Goal: Information Seeking & Learning: Check status

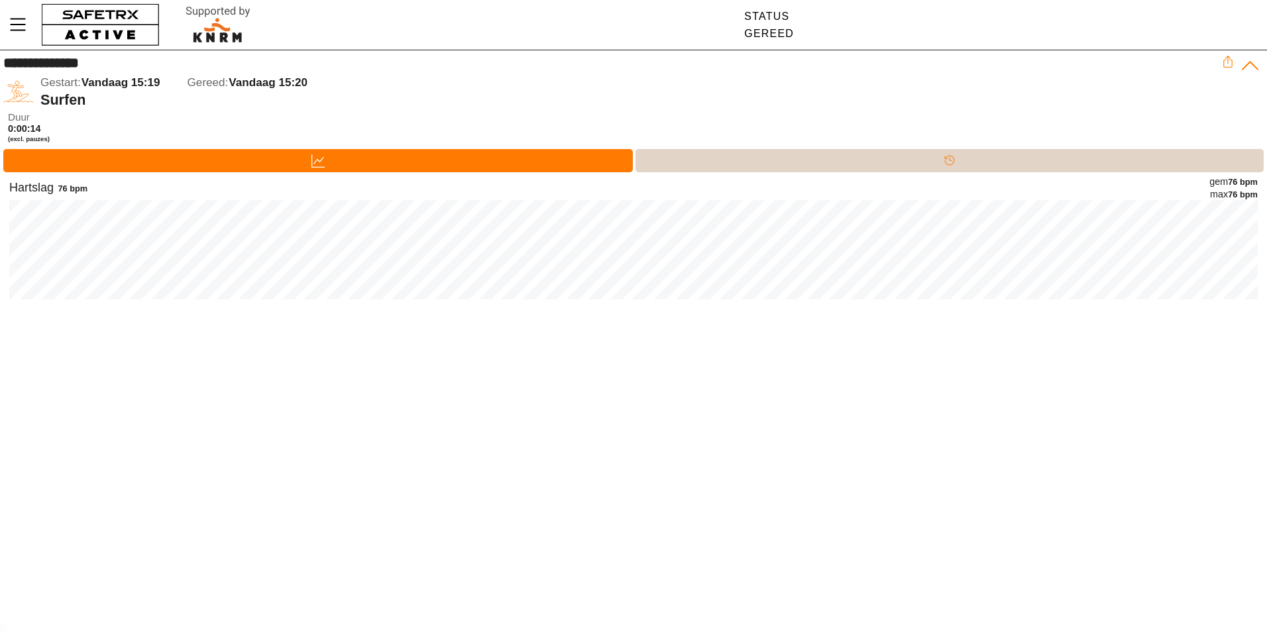
click at [835, 166] on div "Tijdlijn" at bounding box center [950, 160] width 629 height 23
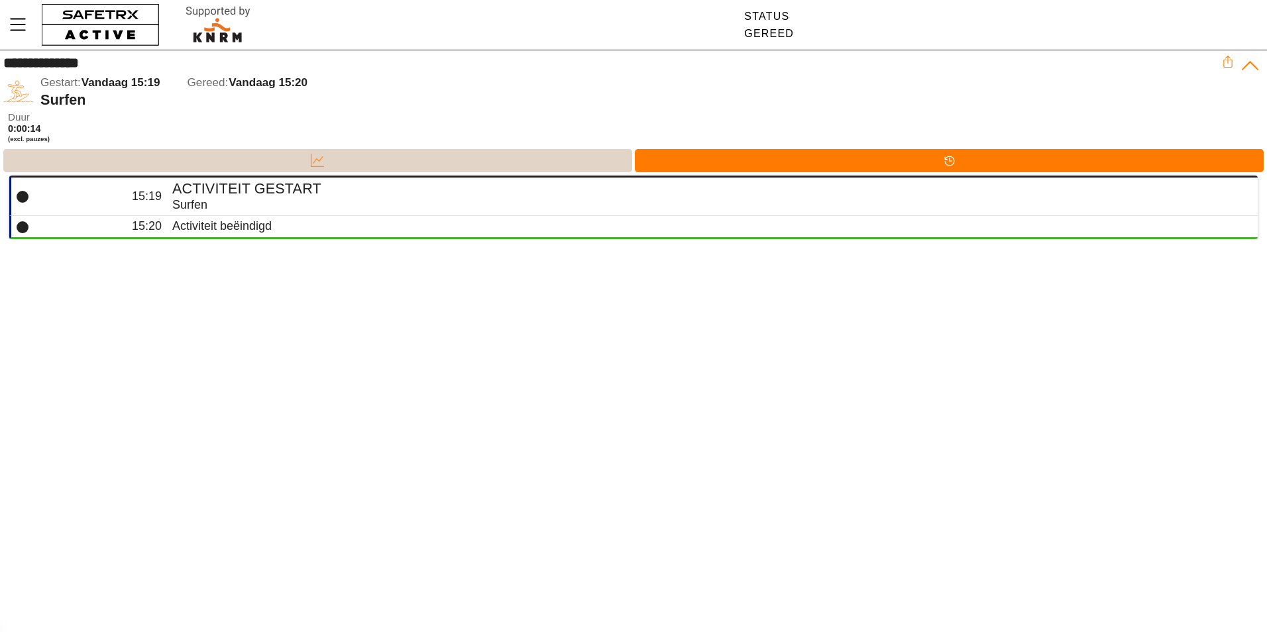
click at [276, 159] on div "Data" at bounding box center [317, 160] width 629 height 23
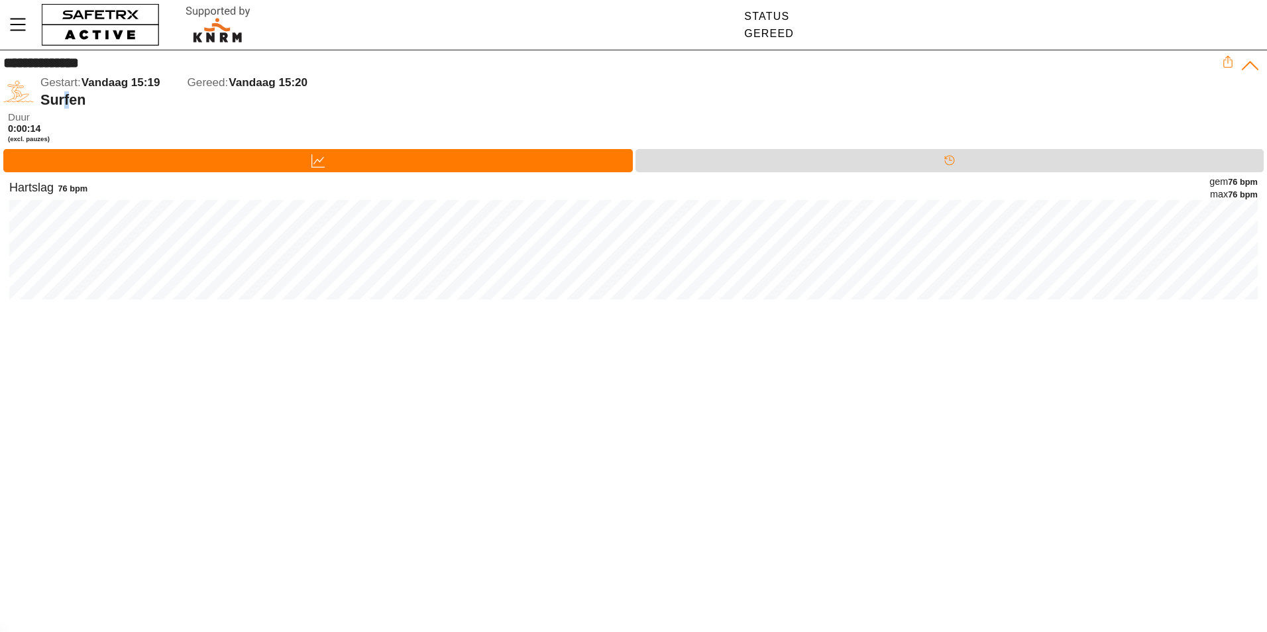
click at [66, 104] on div "Surfen" at bounding box center [631, 99] width 1182 height 17
click at [1223, 180] on div "gem 76 bpm" at bounding box center [1233, 182] width 48 height 13
click at [1224, 188] on div "gem 76 bpm max 76 bpm" at bounding box center [1233, 188] width 48 height 25
drag, startPoint x: 1224, startPoint y: 188, endPoint x: 1221, endPoint y: 196, distance: 9.2
click at [1221, 196] on div "max 76 bpm" at bounding box center [1233, 194] width 48 height 13
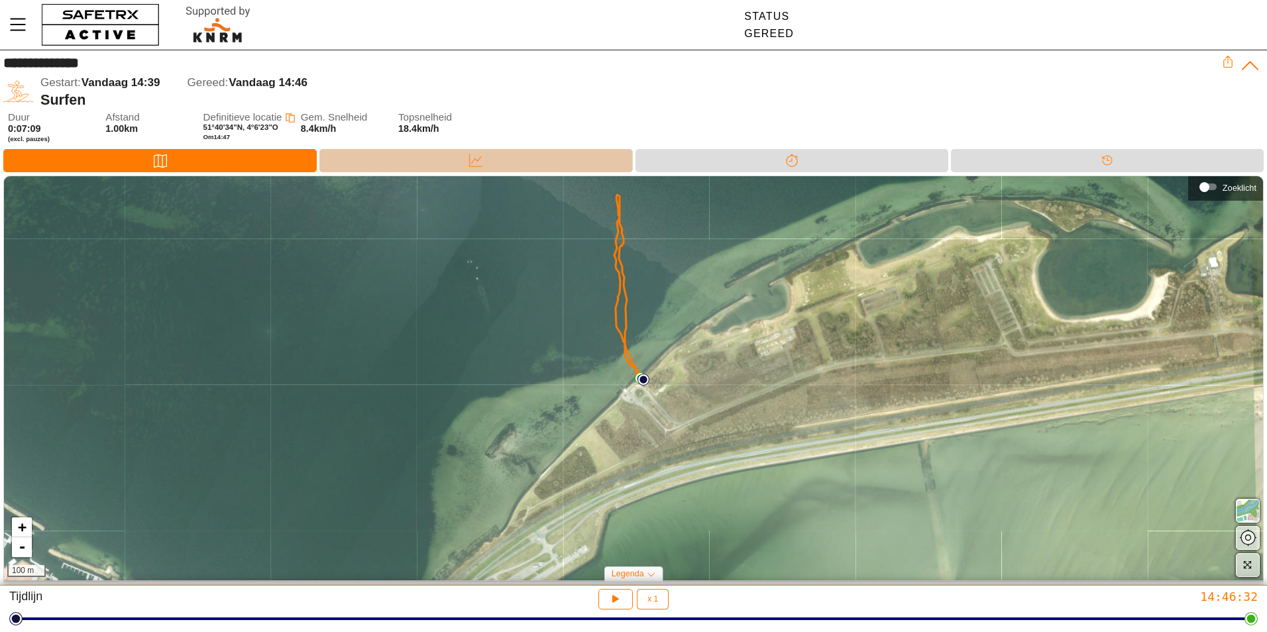
click at [412, 167] on div "Data" at bounding box center [475, 160] width 313 height 23
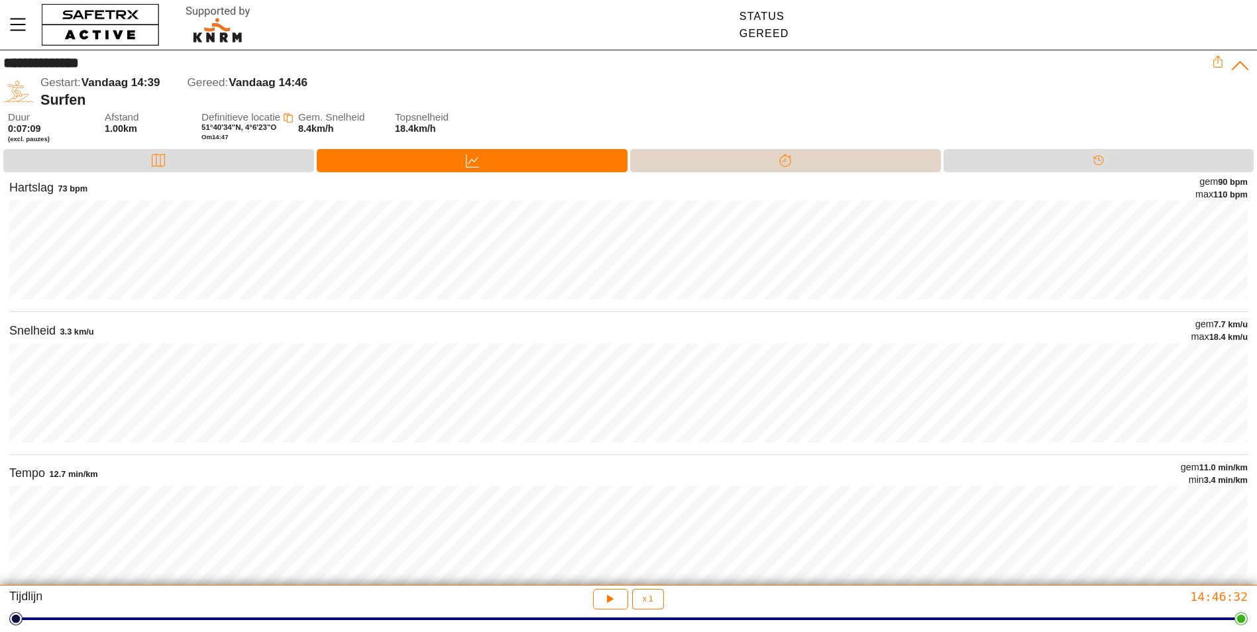
click at [757, 157] on div "Splitsen" at bounding box center [785, 160] width 311 height 23
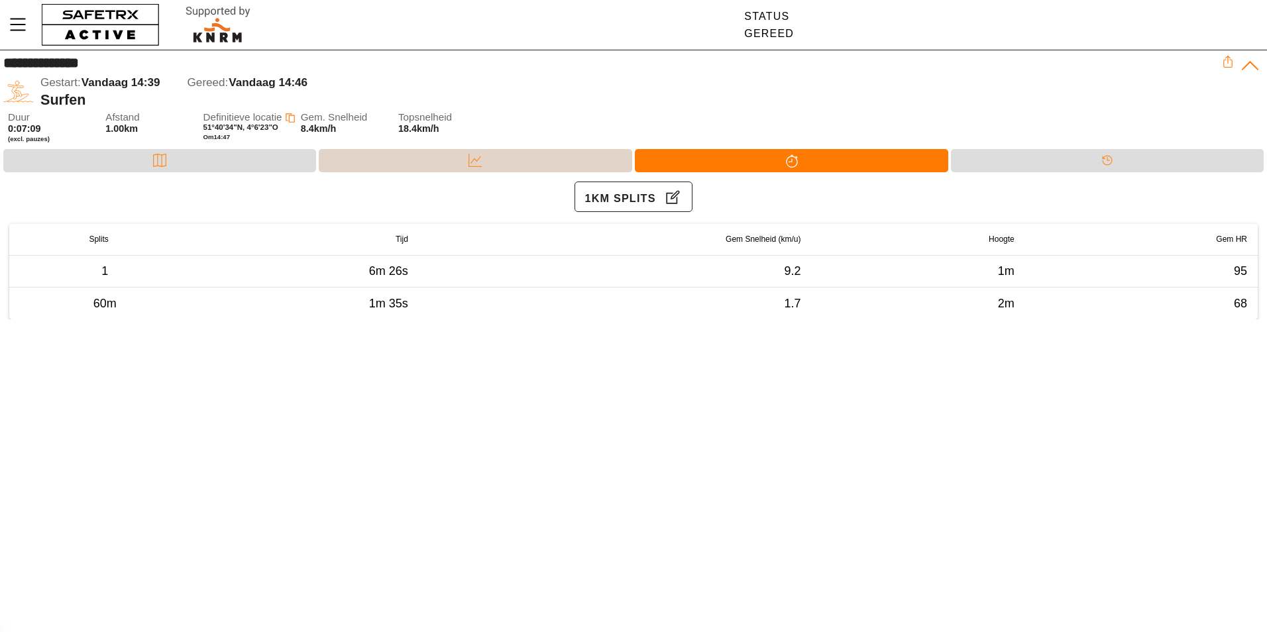
drag, startPoint x: 1021, startPoint y: 162, endPoint x: 460, endPoint y: 160, distance: 560.7
click at [457, 160] on div "Data" at bounding box center [475, 160] width 313 height 23
